Goal: Task Accomplishment & Management: Manage account settings

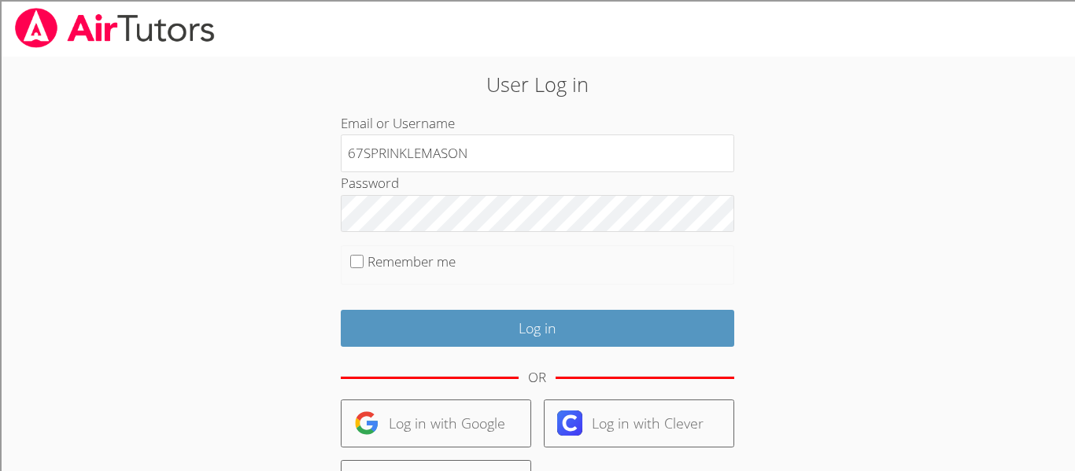
type input "67SPRINKLEMASON"
click at [415, 256] on label "Remember me" at bounding box center [412, 262] width 88 height 18
click at [364, 256] on input "Remember me" at bounding box center [356, 261] width 13 height 13
checkbox input "true"
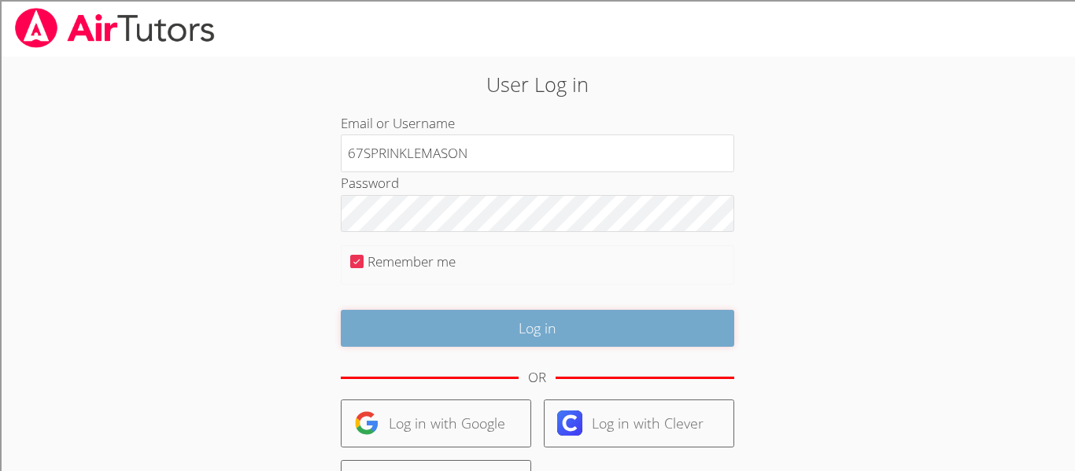
click at [482, 321] on input "Log in" at bounding box center [538, 328] width 394 height 37
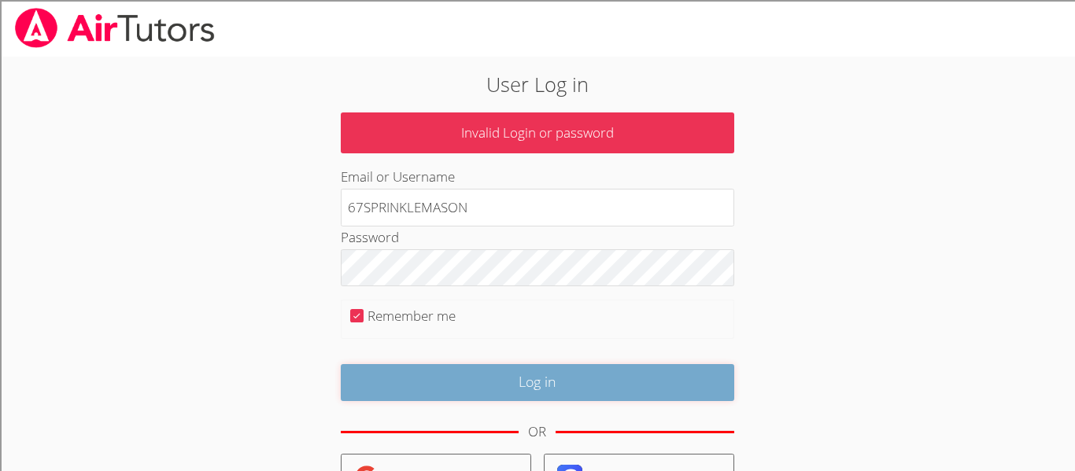
click at [597, 372] on input "Log in" at bounding box center [538, 382] width 394 height 37
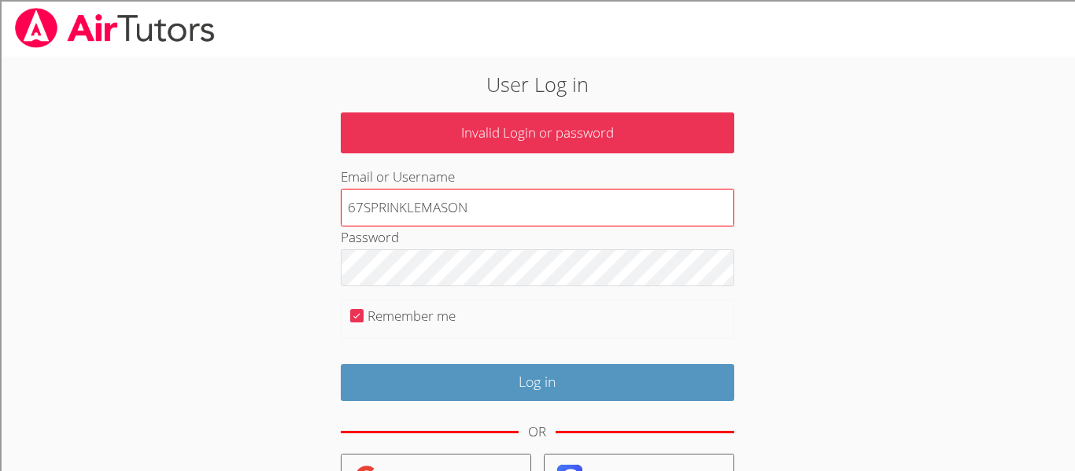
click at [491, 211] on input "67SPRINKLEMASON" at bounding box center [538, 208] width 394 height 38
type input "6"
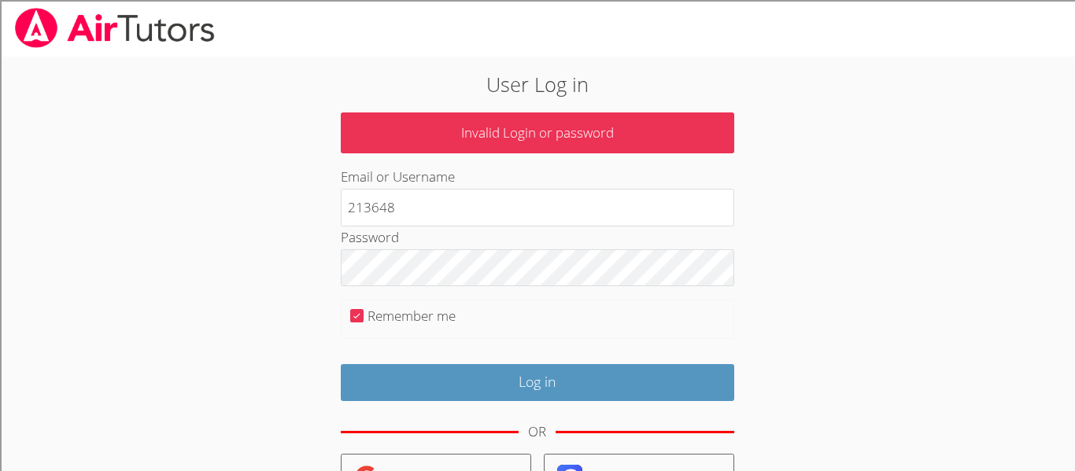
type input "213648"
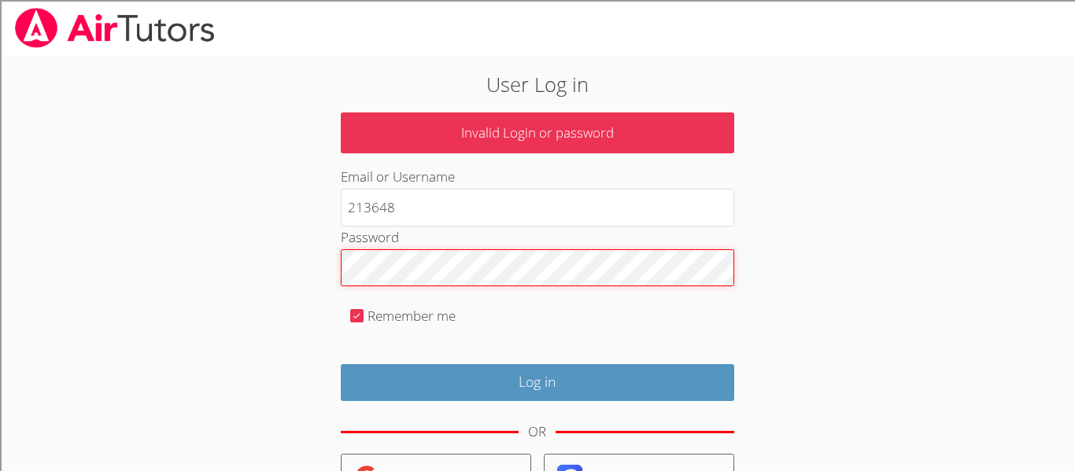
click at [341, 364] on input "Log in" at bounding box center [538, 382] width 394 height 37
